Goal: Navigation & Orientation: Find specific page/section

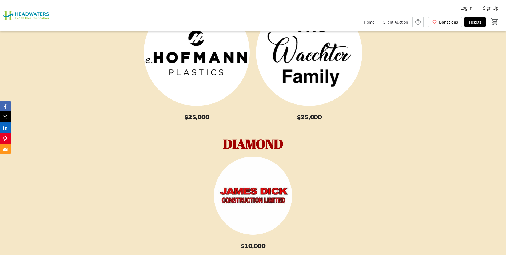
scroll to position [2295, 0]
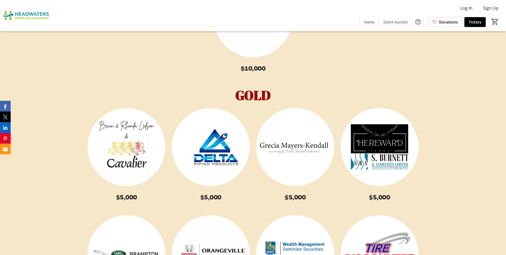
scroll to position [2562, 0]
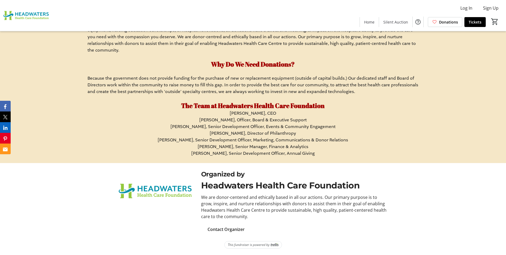
scroll to position [3737, 0]
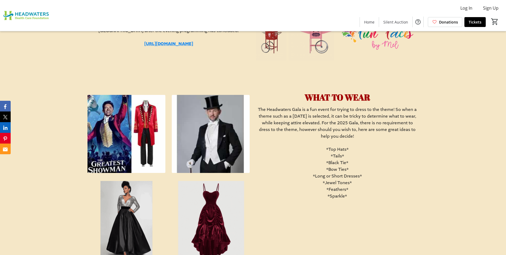
scroll to position [1228, 0]
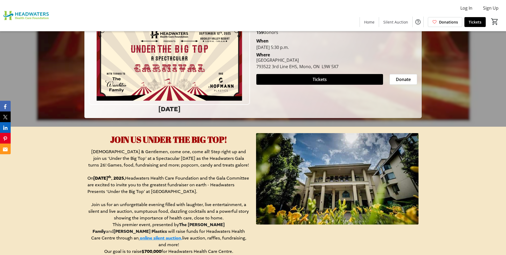
scroll to position [53, 0]
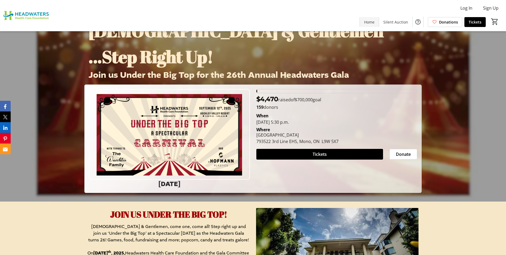
click at [364, 23] on span "Home" at bounding box center [369, 22] width 10 height 6
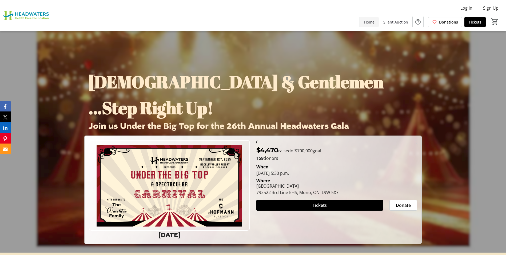
scroll to position [0, 0]
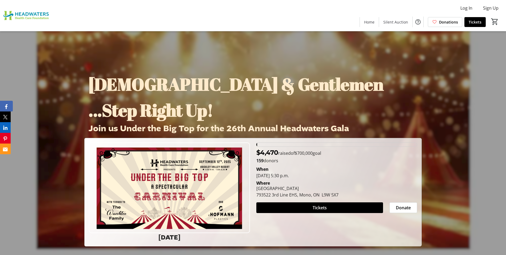
click at [7, 104] on icon "Facebook" at bounding box center [6, 106] width 2 height 5
click at [6, 115] on icon "X" at bounding box center [6, 117] width 5 height 5
click at [6, 129] on icon "LinkedIn" at bounding box center [6, 127] width 4 height 4
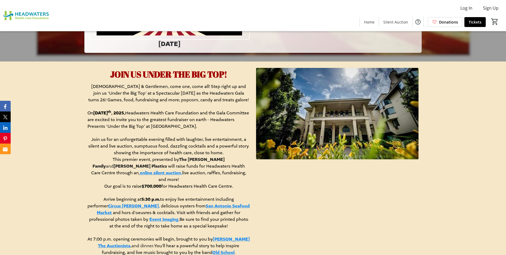
scroll to position [214, 0]
